Goal: Task Accomplishment & Management: Manage account settings

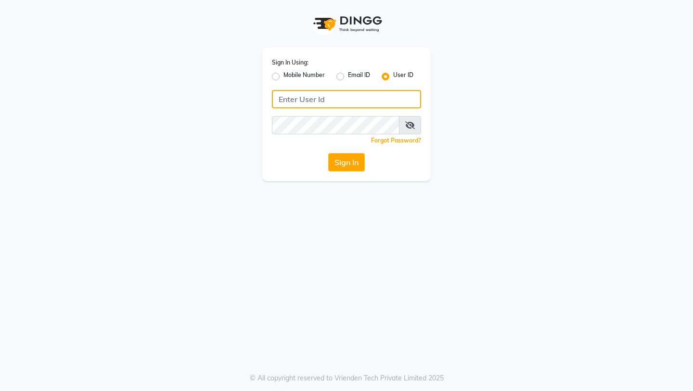
click at [312, 97] on input "Username" at bounding box center [346, 99] width 149 height 18
type input "stylux123"
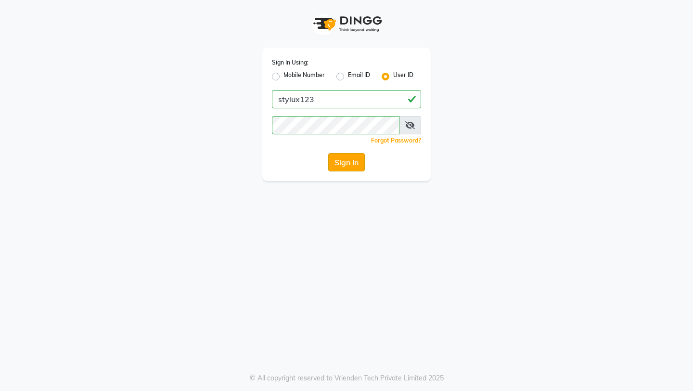
click at [349, 161] on button "Sign In" at bounding box center [346, 162] width 37 height 18
